Goal: Transaction & Acquisition: Purchase product/service

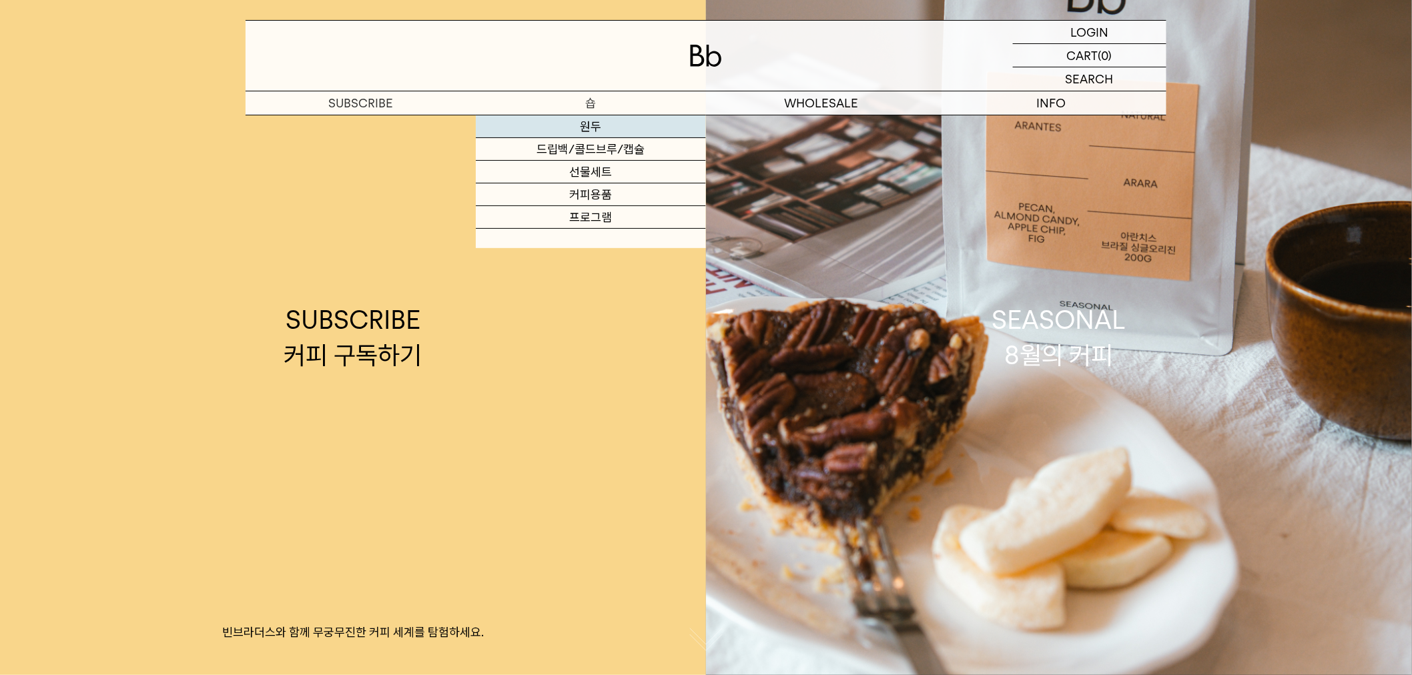
click at [602, 125] on link "원두" at bounding box center [591, 126] width 230 height 23
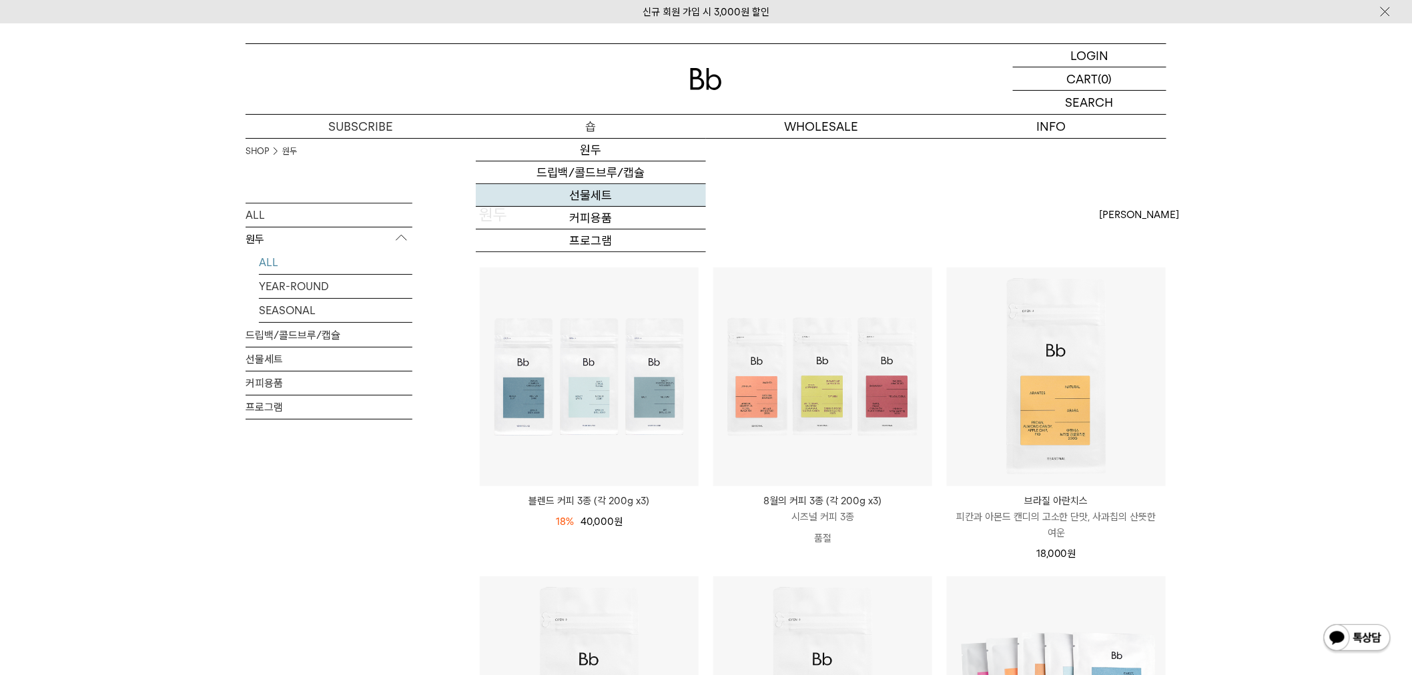
click at [594, 198] on link "선물세트" at bounding box center [591, 195] width 230 height 23
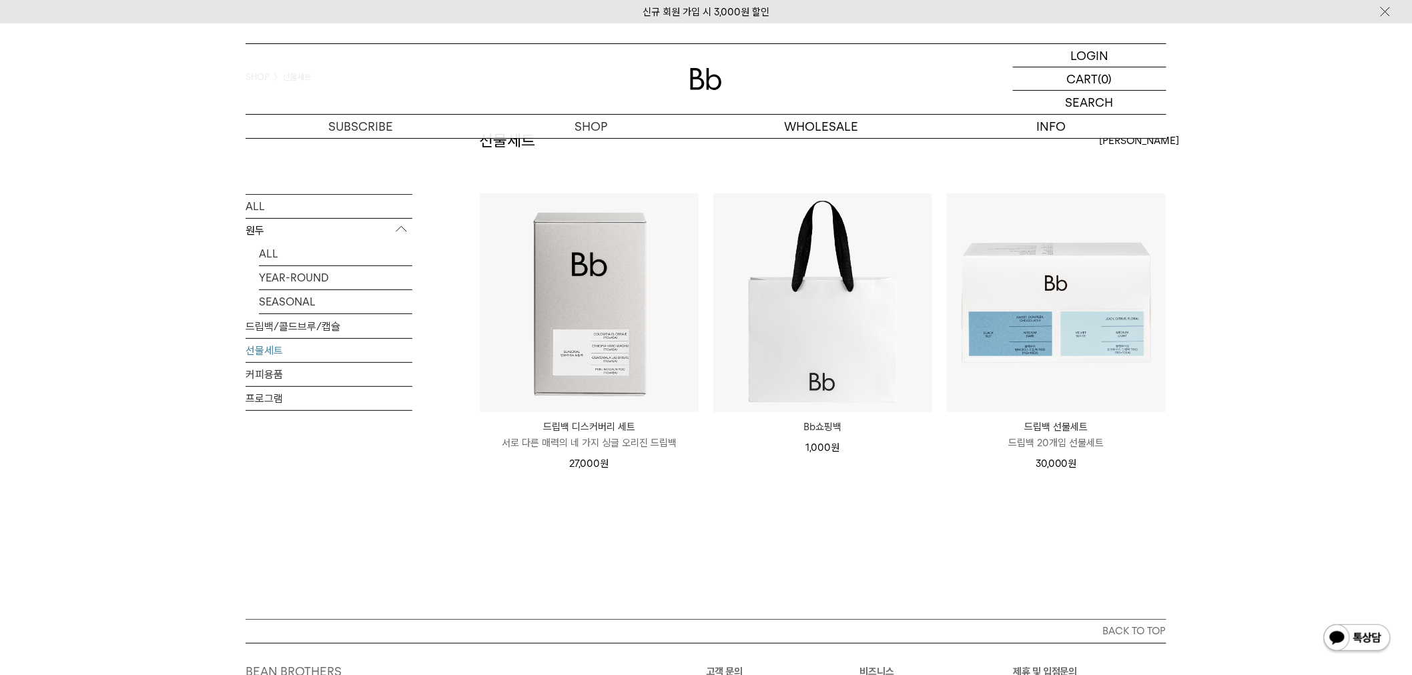
scroll to position [148, 0]
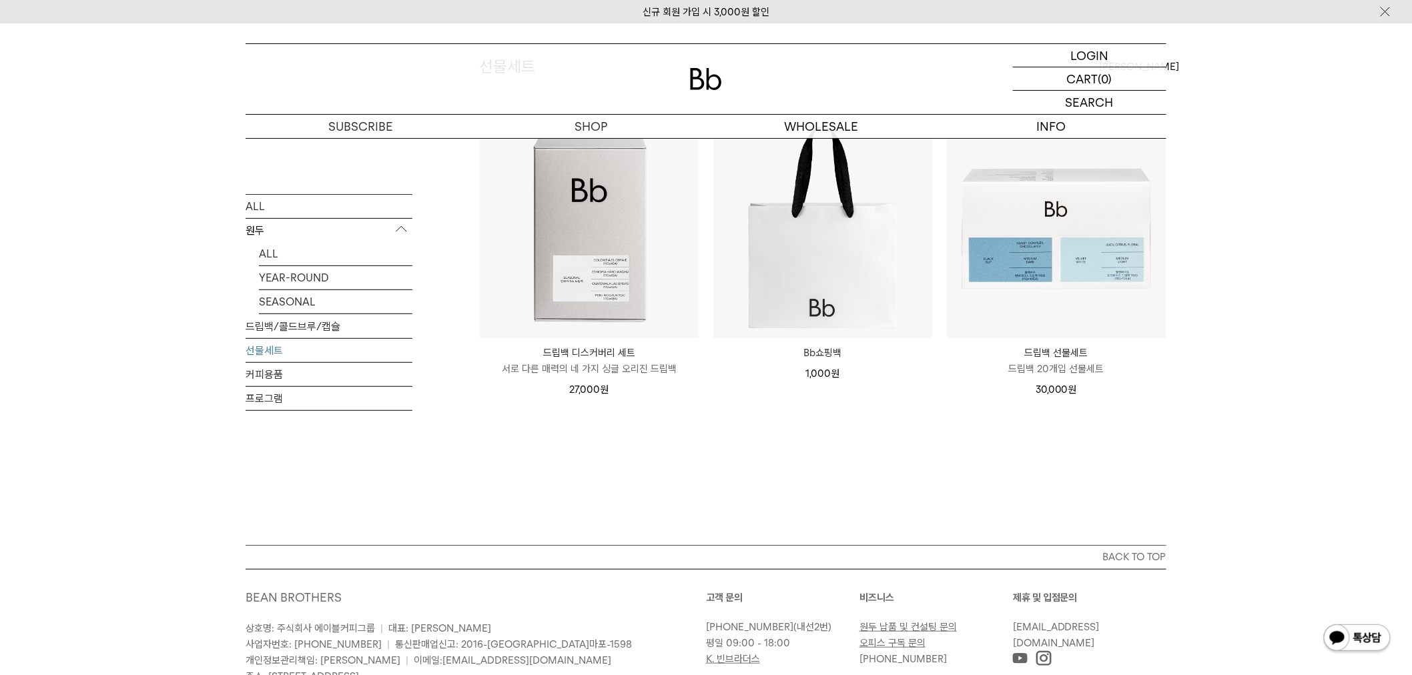
click at [1244, 369] on div "SHOP 선물세트 ALL 원두 ALL YEAR-ROUND SEASONAL 드립백/콜드브루/캡슐 선물세트 커피용품 프로그램 선물세트" at bounding box center [706, 267] width 1412 height 555
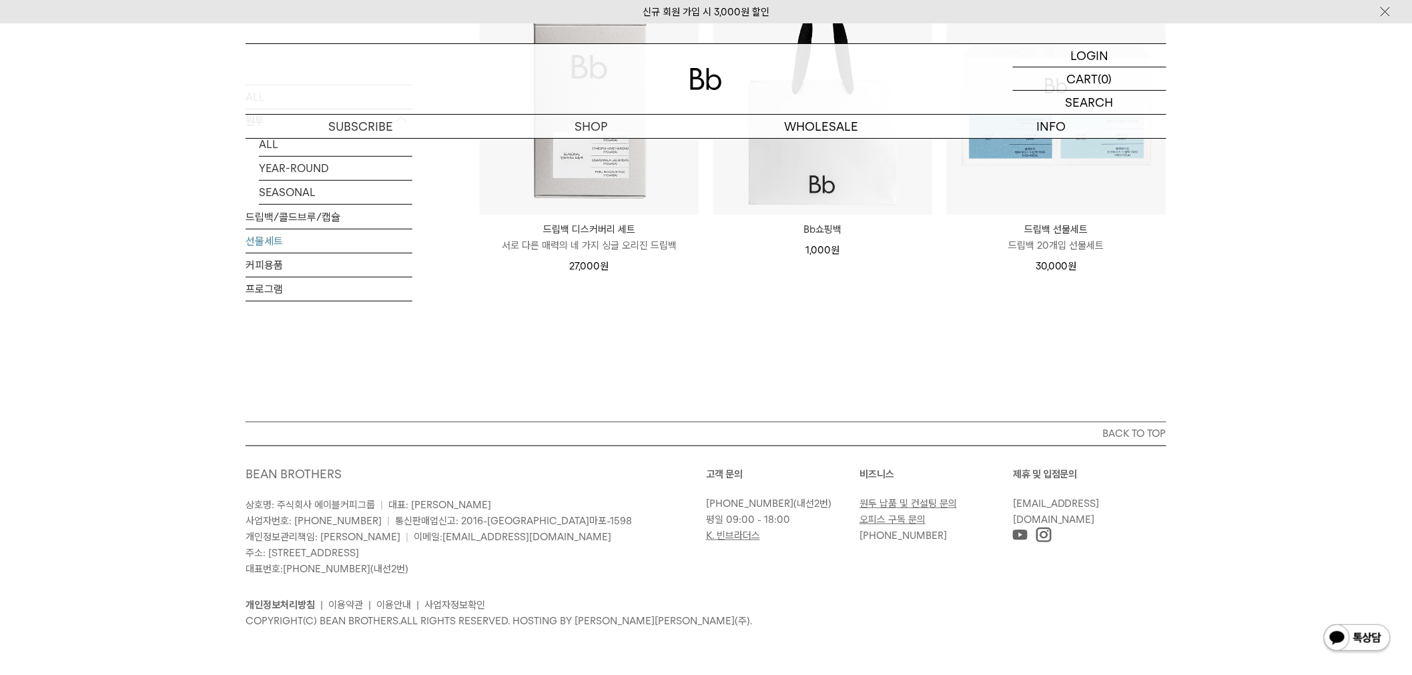
click at [755, 354] on div "선물세트 상품 3 개 최신순 최신순 인기순 낮은가격순 높은가격순" at bounding box center [822, 176] width 687 height 490
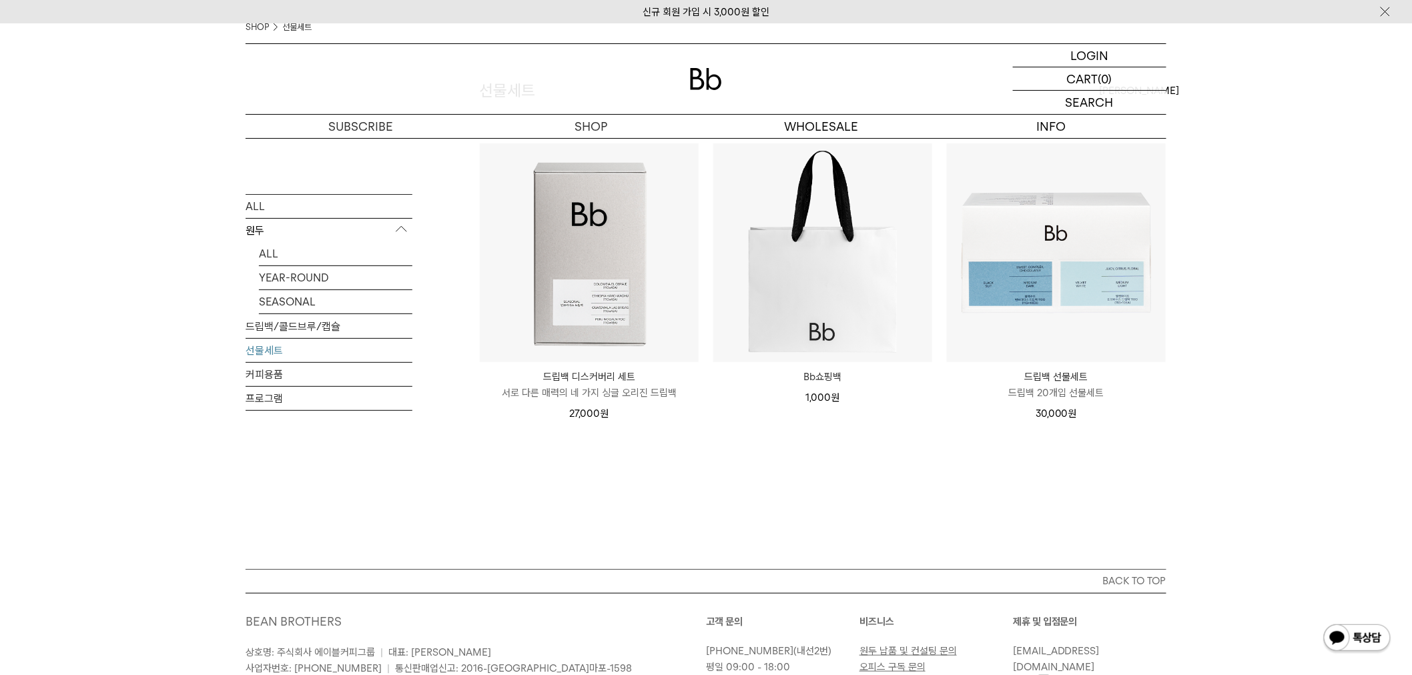
scroll to position [123, 0]
click at [1119, 447] on div "선물세트 상품 3 개 최신순 최신순 인기순 낮은가격순 높은가격순" at bounding box center [822, 324] width 687 height 490
